Goal: Task Accomplishment & Management: Manage account settings

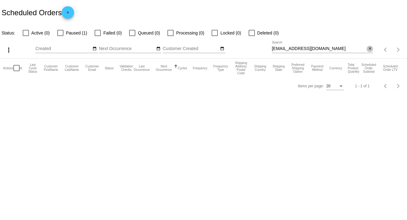
click at [369, 50] on mat-icon "close" at bounding box center [370, 48] width 4 height 5
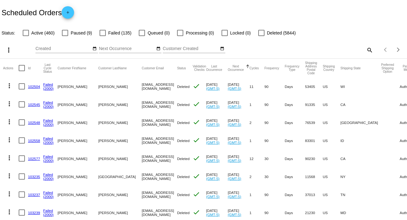
click at [366, 49] on mat-icon "search" at bounding box center [369, 50] width 7 height 10
click at [365, 49] on input "Search" at bounding box center [322, 48] width 101 height 5
paste input "[EMAIL_ADDRESS][DOMAIN_NAME]"
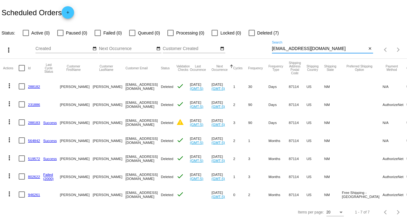
scroll to position [6, 0]
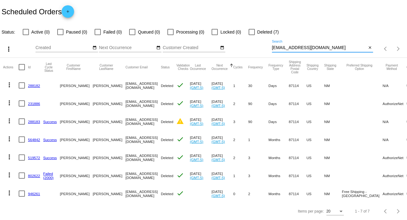
type input "[EMAIL_ADDRESS][DOMAIN_NAME]"
click at [10, 190] on mat-icon "more_vert" at bounding box center [9, 193] width 7 height 7
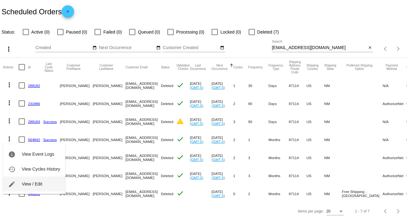
click at [37, 183] on span "View / Edit" at bounding box center [32, 184] width 21 height 5
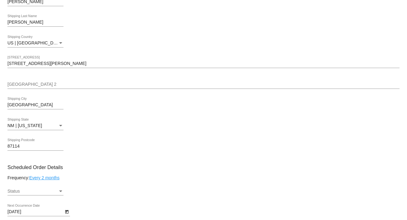
scroll to position [228, 0]
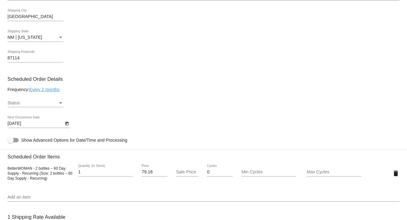
click at [70, 124] on div at bounding box center [67, 123] width 7 height 7
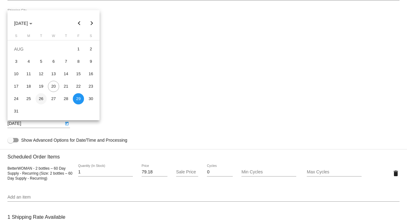
click at [42, 99] on div "26" at bounding box center [40, 98] width 11 height 11
type input "[DATE]"
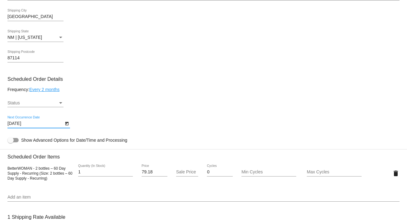
click at [60, 104] on div "Status" at bounding box center [60, 103] width 3 height 2
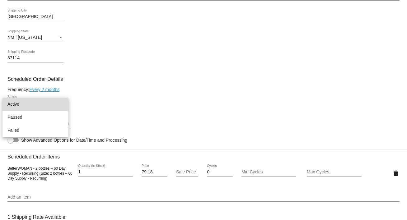
click at [57, 105] on span "Active" at bounding box center [35, 104] width 56 height 13
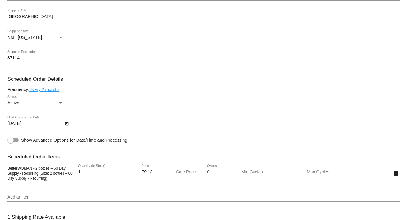
drag, startPoint x: 402, startPoint y: 108, endPoint x: 401, endPoint y: 135, distance: 27.1
click at [401, 135] on mat-card "Customer 902633: [PERSON_NAME] [EMAIL_ADDRESS][DOMAIN_NAME] Customer Shipping E…" at bounding box center [203, 159] width 407 height 623
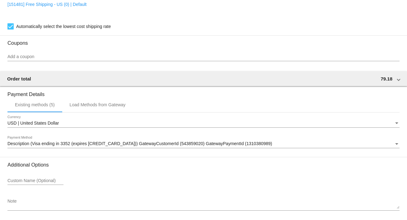
scroll to position [480, 0]
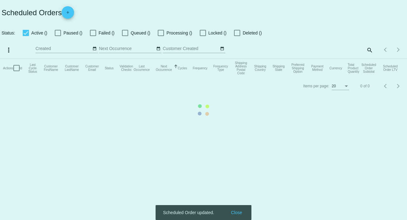
checkbox input "false"
